Goal: Task Accomplishment & Management: Complete application form

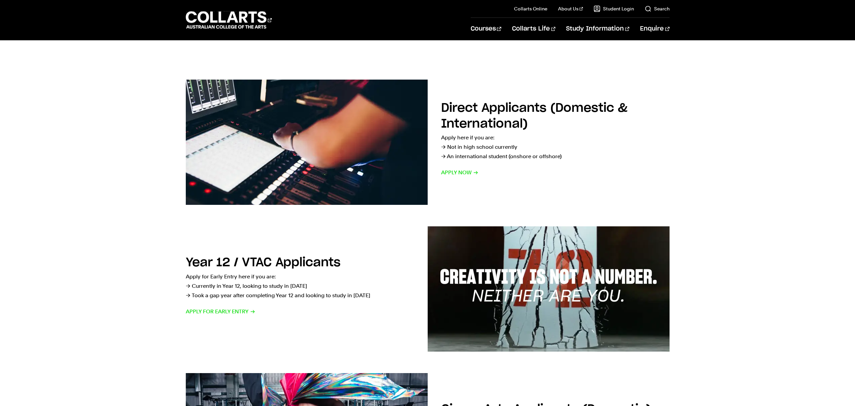
scroll to position [79, 0]
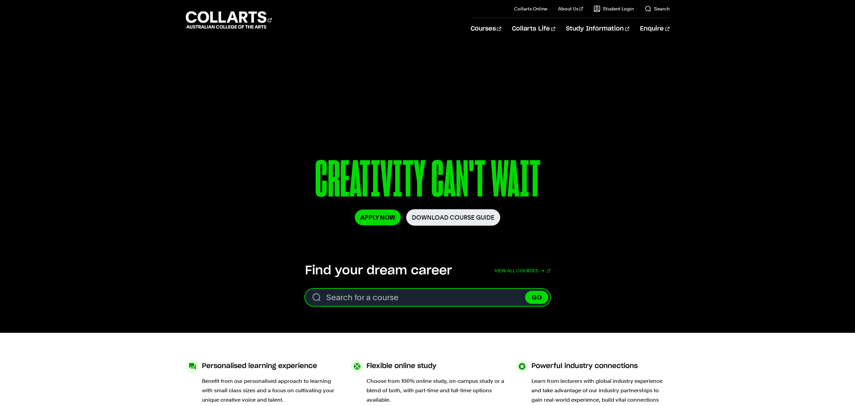
click at [408, 303] on input "Search for a course" at bounding box center [427, 297] width 245 height 17
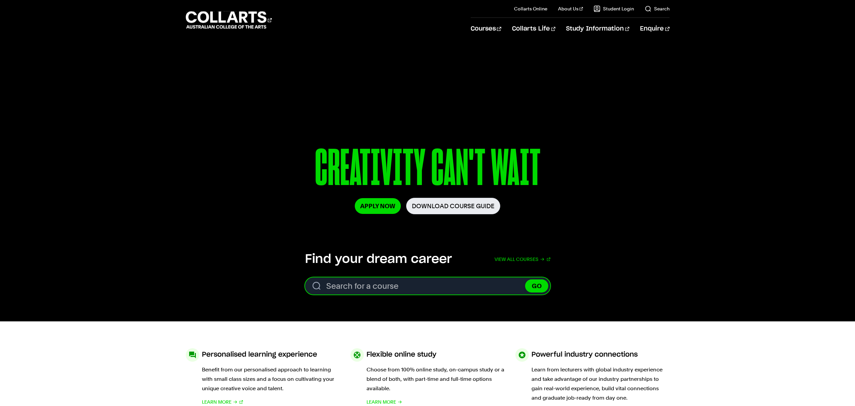
scroll to position [12, 0]
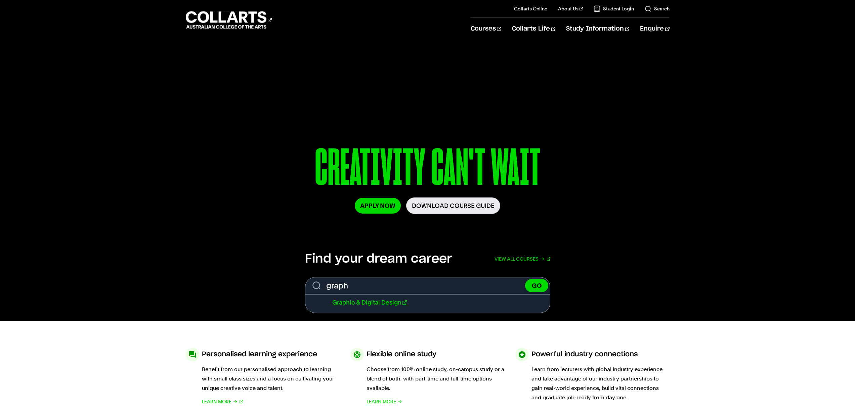
click at [383, 302] on link "Graphic & Digital Design" at bounding box center [369, 302] width 75 height 7
type input "Graphic & Digital Design"
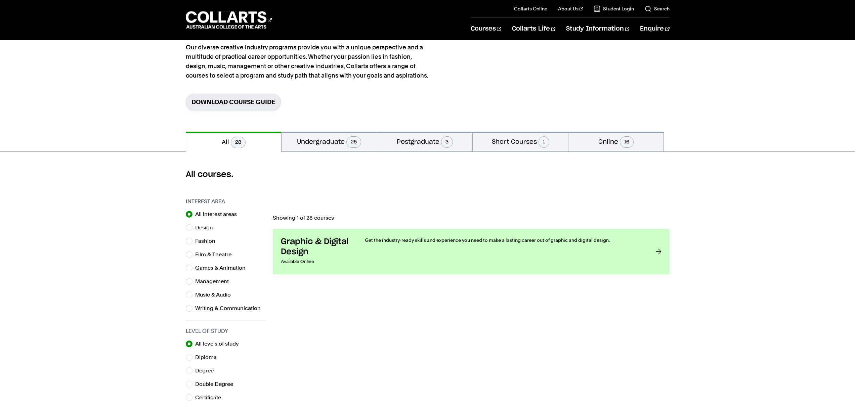
scroll to position [94, 0]
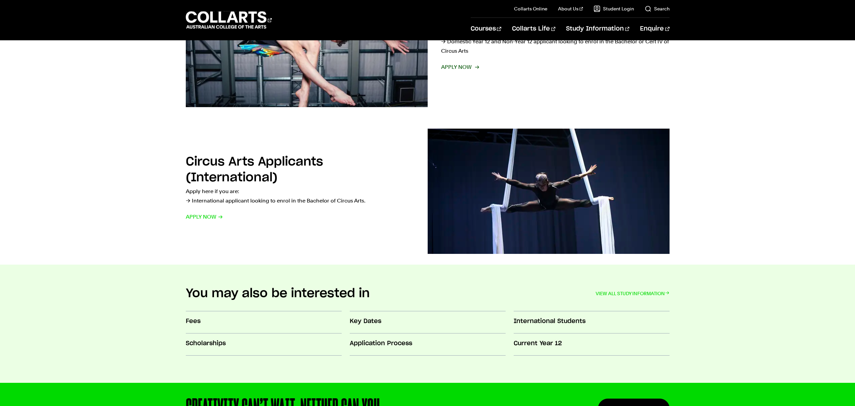
scroll to position [539, 0]
